Goal: Find specific page/section: Find specific page/section

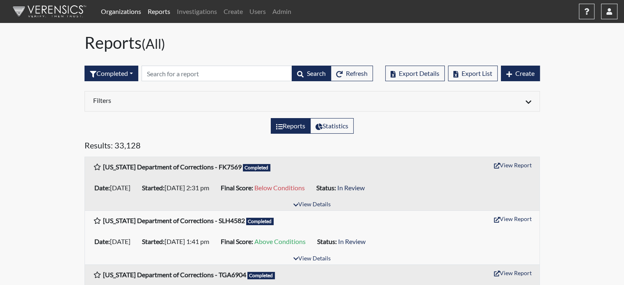
click at [129, 5] on link "Organizations" at bounding box center [121, 11] width 47 height 16
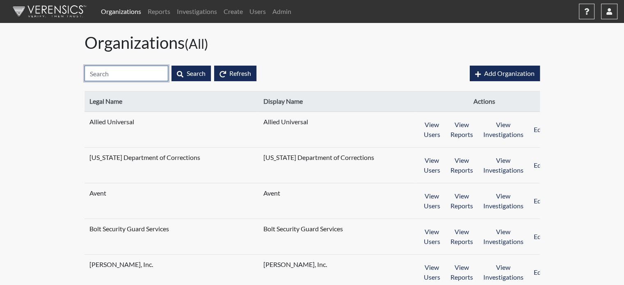
click at [122, 75] on input "text" at bounding box center [127, 74] width 84 height 16
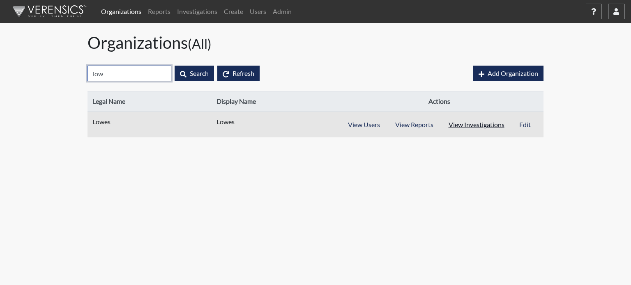
type input "low"
click at [478, 130] on button "View Investigations" at bounding box center [475, 125] width 71 height 16
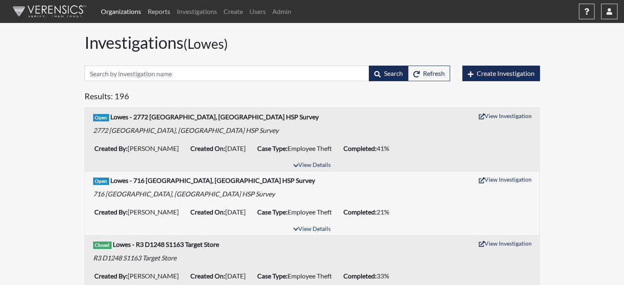
click at [154, 9] on link "Reports" at bounding box center [159, 11] width 29 height 16
